Goal: Navigation & Orientation: Find specific page/section

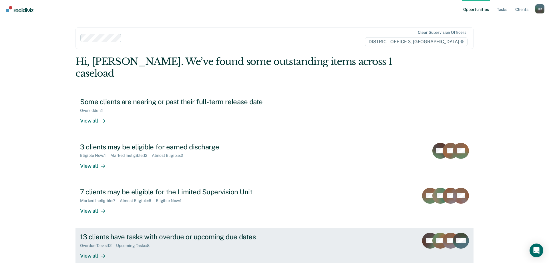
click at [284, 234] on div "13 clients have tasks with overdue or upcoming due dates Overdue Tasks : 12 Upc…" at bounding box center [187, 245] width 214 height 26
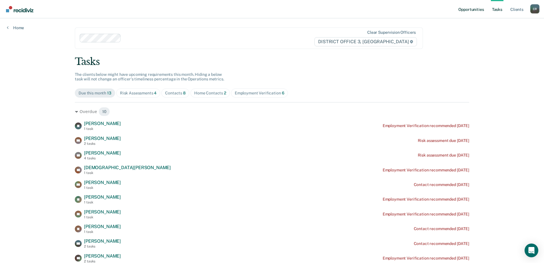
click at [474, 12] on link "Opportunities" at bounding box center [471, 9] width 28 height 18
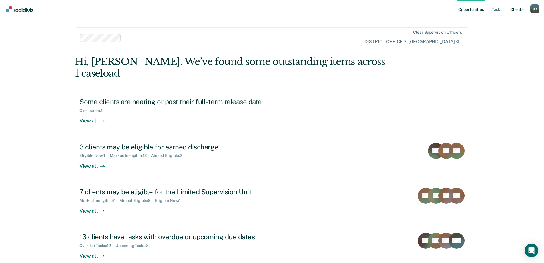
click at [520, 12] on link "Client s" at bounding box center [517, 9] width 15 height 18
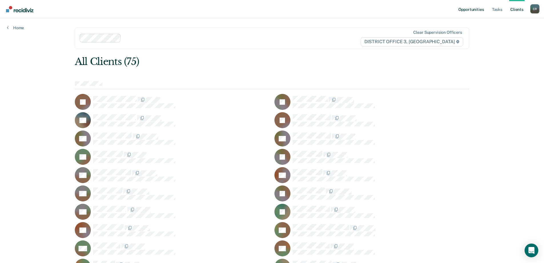
click at [471, 10] on link "Opportunities" at bounding box center [471, 9] width 28 height 18
